Goal: Go to known website: Access a specific website the user already knows

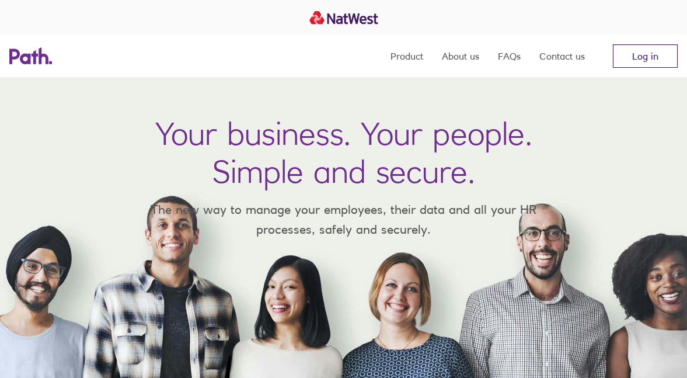
click at [647, 58] on link "Log in" at bounding box center [645, 55] width 65 height 23
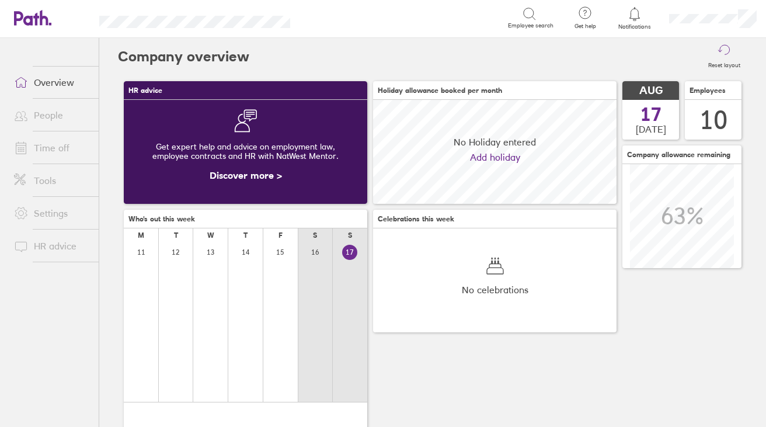
scroll to position [104, 243]
click at [40, 112] on ul "Overview People Time off Tools Settings HR advice" at bounding box center [49, 213] width 99 height 350
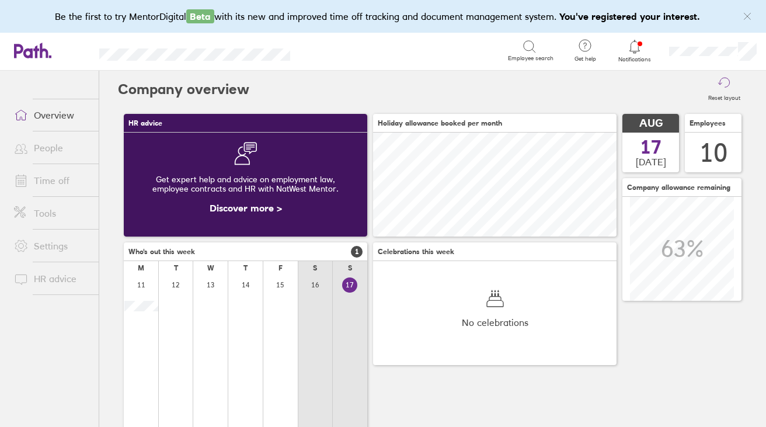
click at [47, 146] on link "People" at bounding box center [52, 147] width 94 height 23
